Goal: Information Seeking & Learning: Learn about a topic

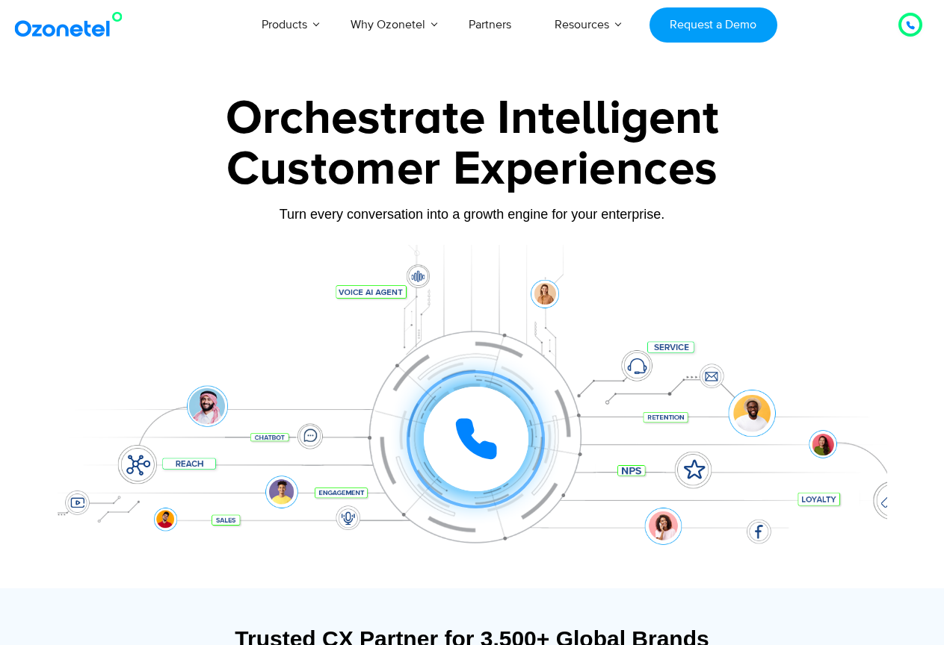
click at [807, 232] on div "Orchestrate Intelligent Customer Experiences Turn every conversation into a gro…" at bounding box center [472, 342] width 829 height 494
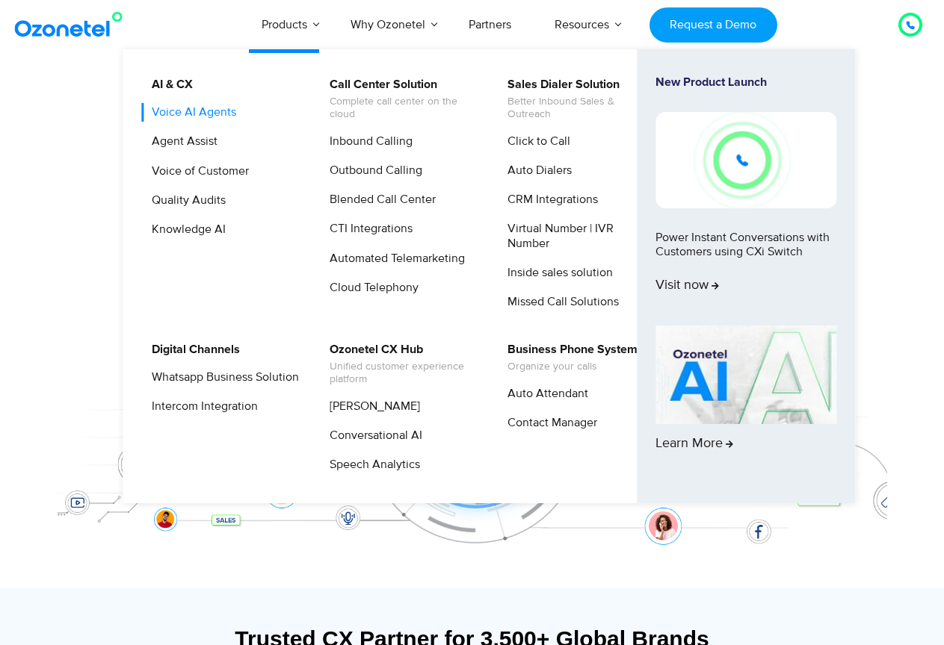
click at [214, 111] on link "Voice AI Agents" at bounding box center [190, 112] width 96 height 19
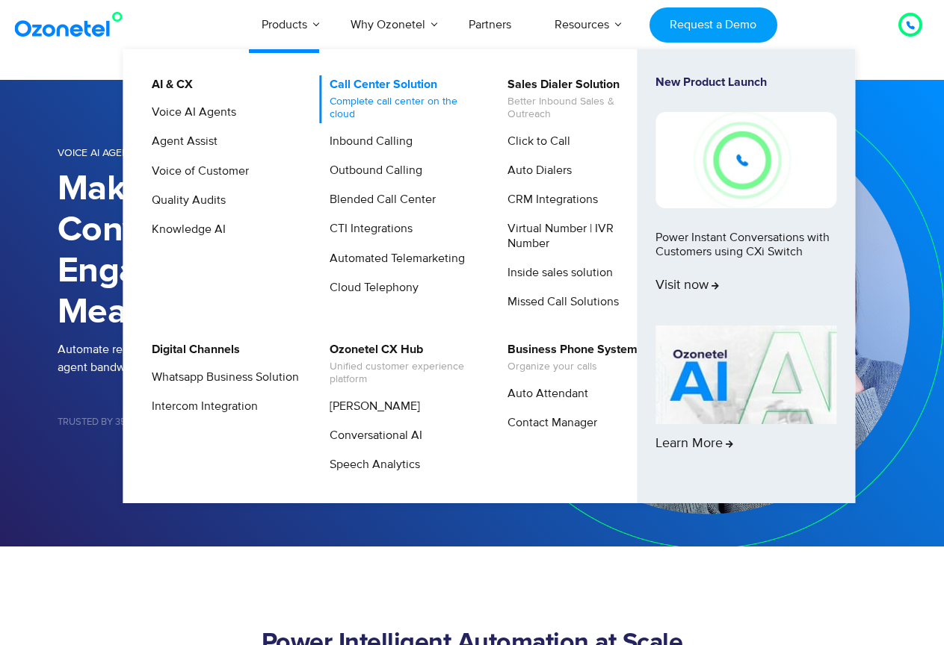
click at [374, 87] on link "Call Center Solution Complete call center on the cloud" at bounding box center [399, 99] width 159 height 48
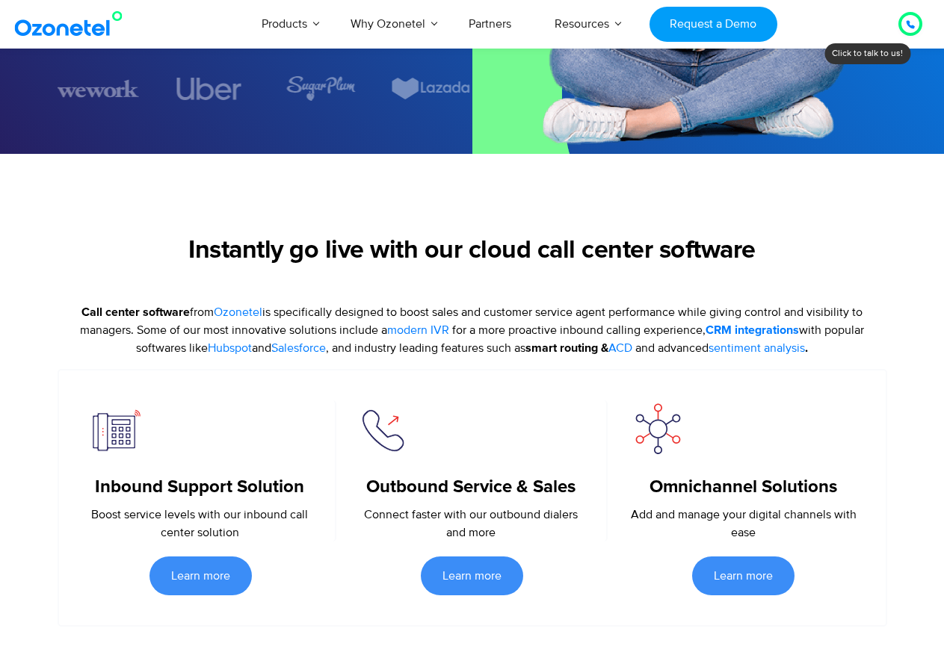
scroll to position [6010, 0]
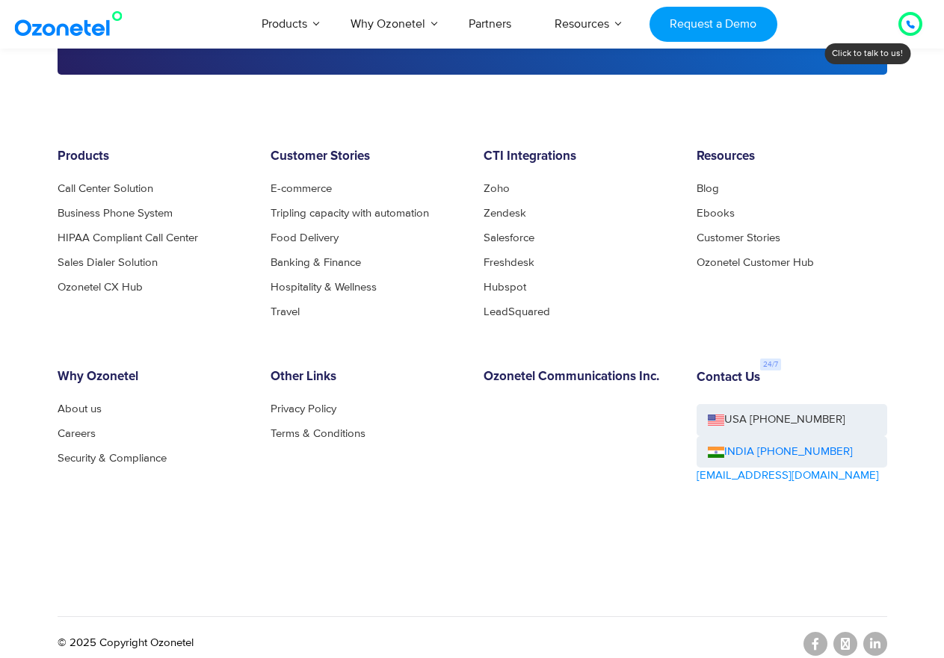
click at [221, 575] on div "Products Call Center Solution Business Phone System HIPAA Compliant Call Center…" at bounding box center [472, 375] width 852 height 452
click at [300, 403] on link "Privacy Policy" at bounding box center [307, 408] width 74 height 11
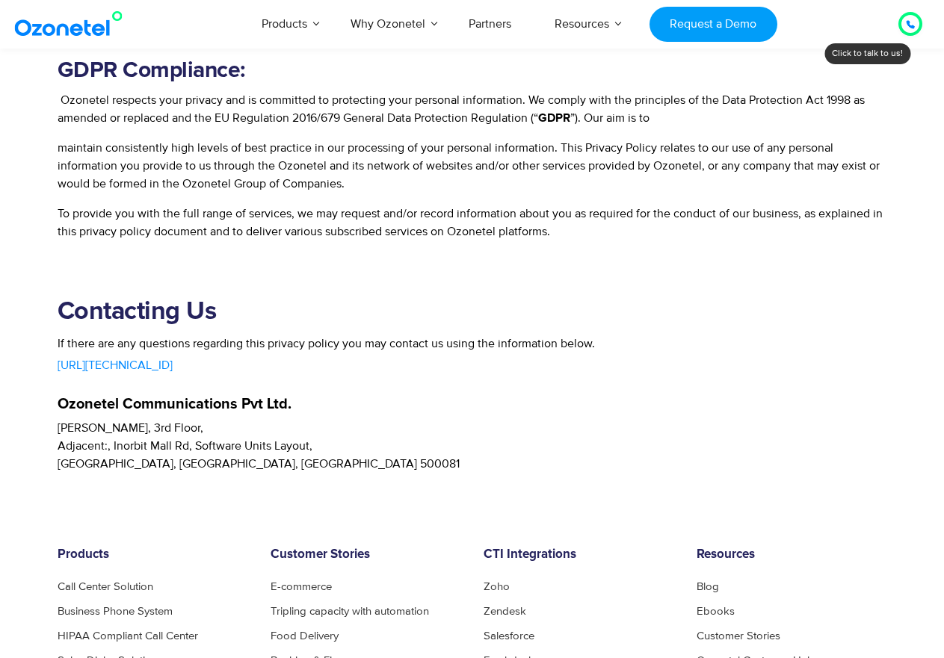
scroll to position [3632, 0]
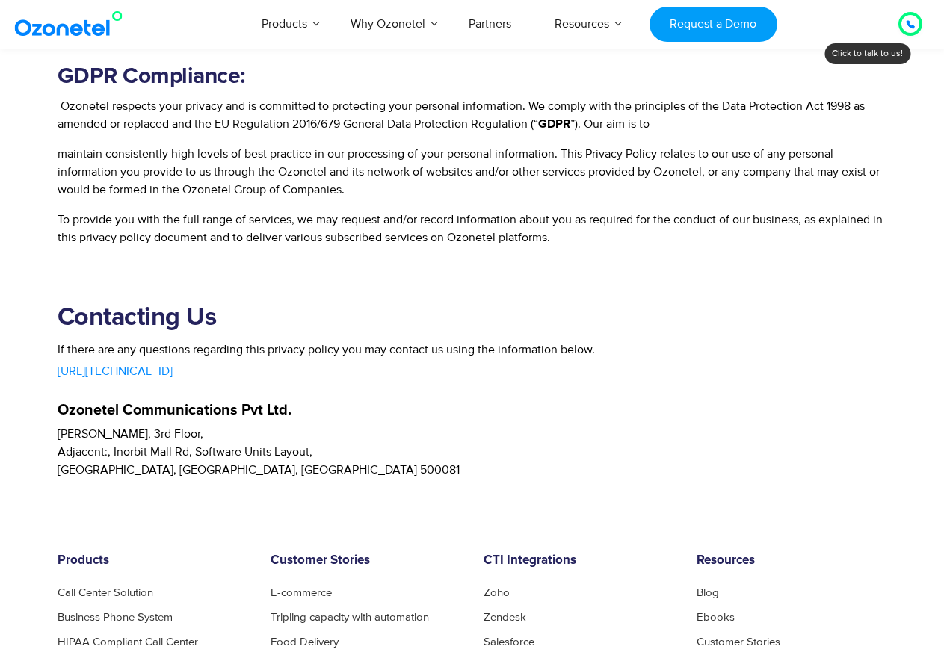
click at [205, 410] on h5 "Ozonetel Communications Pvt Ltd." at bounding box center [472, 410] width 829 height 15
copy div "Ozonetel Communications Pvt Ltd."
drag, startPoint x: 183, startPoint y: 471, endPoint x: 232, endPoint y: 483, distance: 50.6
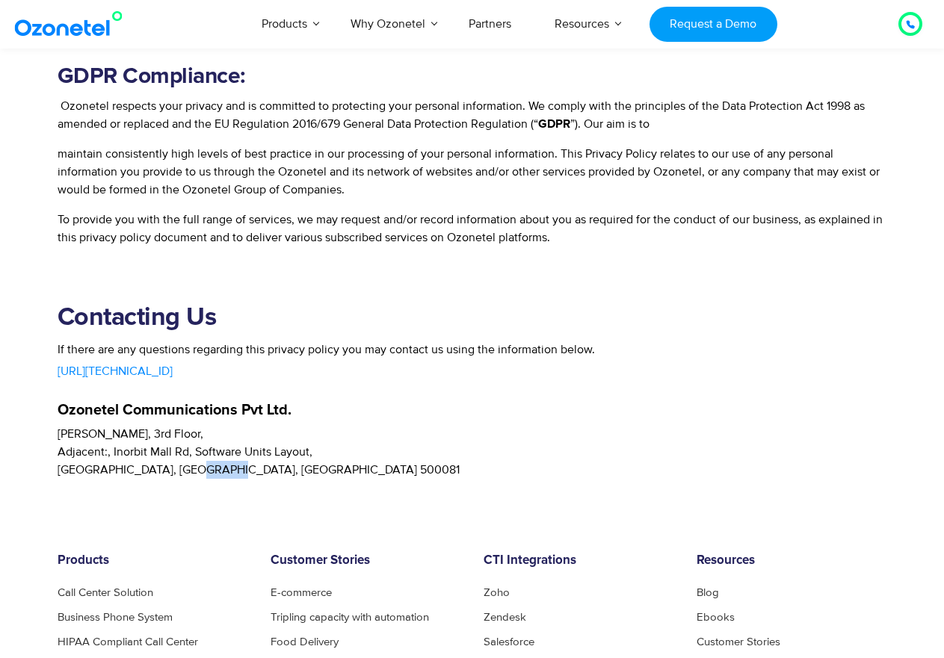
click at [223, 476] on p "Sanali Spazio, 3rd Floor, Adjacent:, Inorbit Mall Rd, Software Units Layout, Ma…" at bounding box center [472, 452] width 829 height 54
click at [845, 347] on p "If there are any questions regarding this privacy policy you may contact us usi…" at bounding box center [472, 350] width 829 height 18
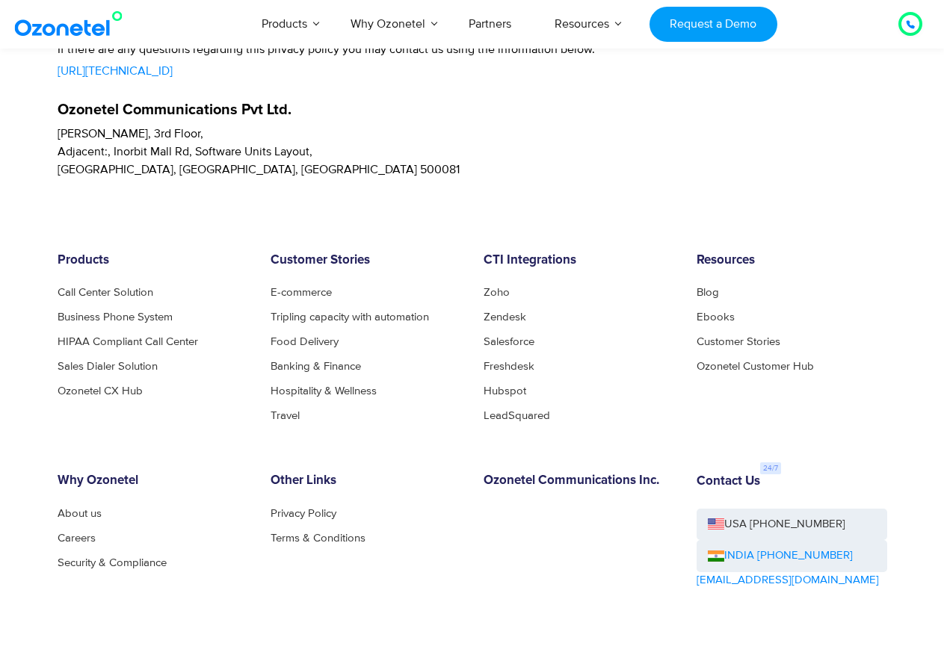
scroll to position [4005, 0]
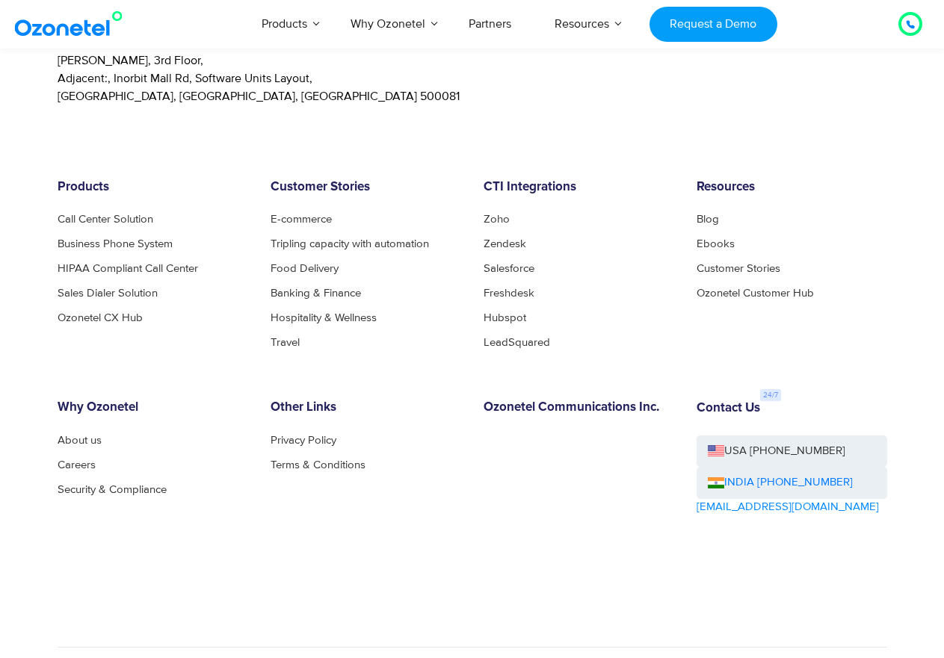
click at [91, 360] on div "Products Call Center Solution Business Phone System HIPAA Compliant Call Center…" at bounding box center [472, 406] width 852 height 452
click at [131, 218] on link "Call Center Solution" at bounding box center [110, 219] width 104 height 11
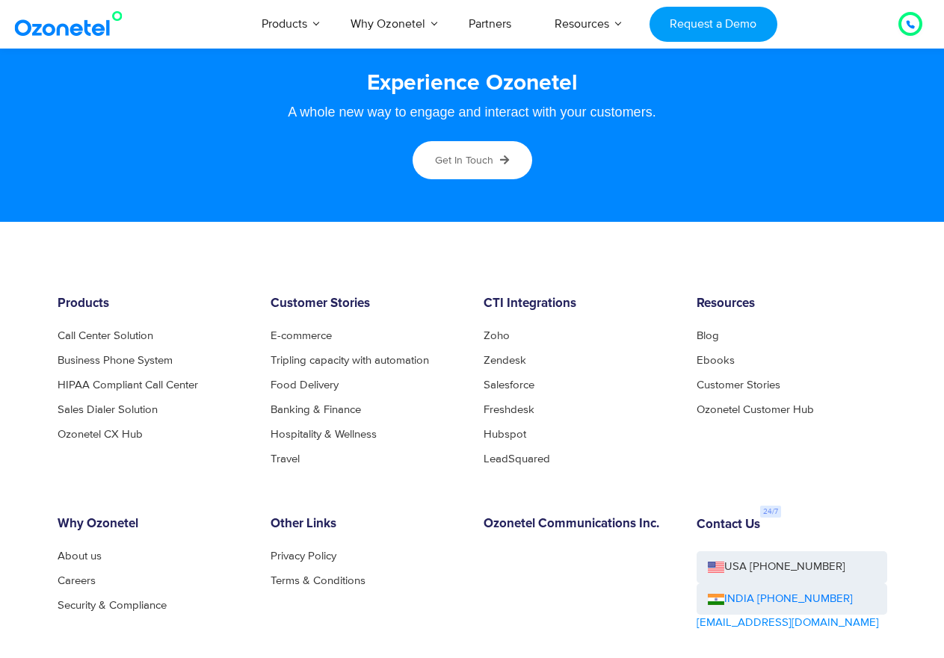
scroll to position [7686, 0]
